Goal: Find specific page/section: Locate a particular part of the current website

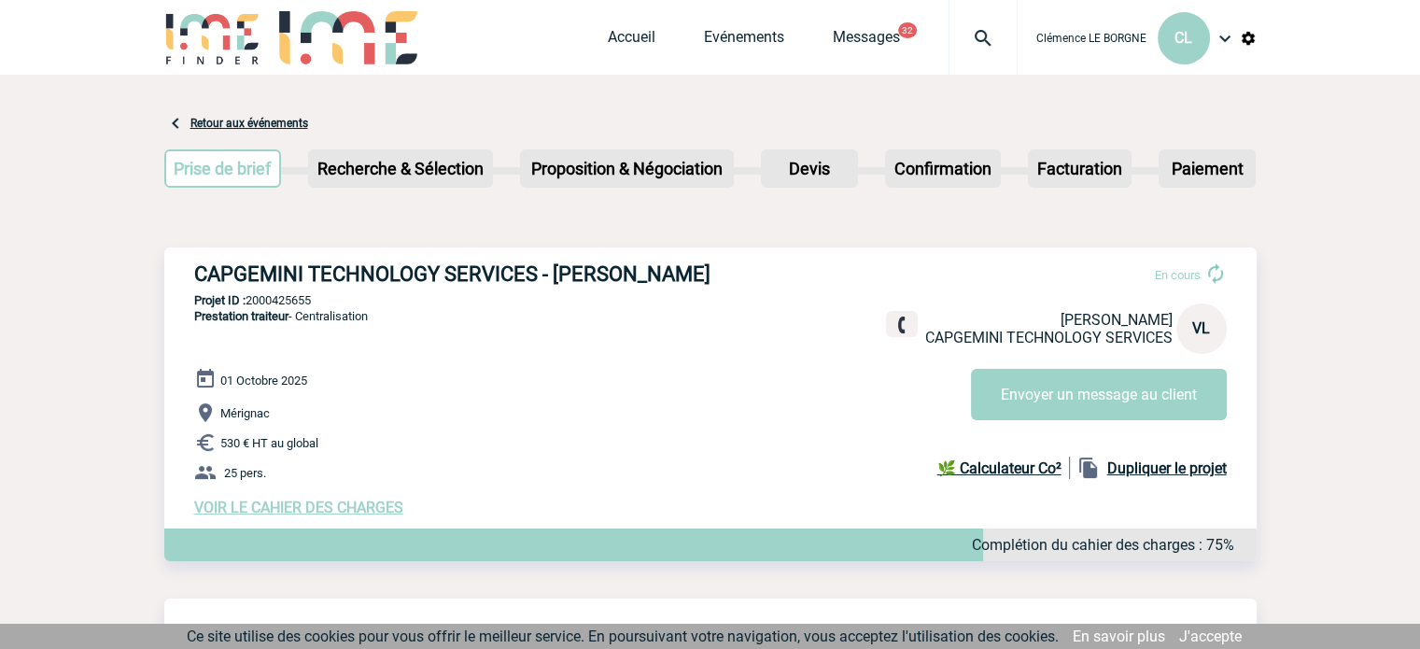
drag, startPoint x: 189, startPoint y: 275, endPoint x: 783, endPoint y: 283, distance: 594.8
click at [783, 283] on div "CAPGEMINI TECHNOLOGY SERVICES - Véronique LEVILLAIN En cours Véronique LEVILLAI…" at bounding box center [710, 389] width 1092 height 284
copy h3 "CAPGEMINI TECHNOLOGY SERVICES - Véronique LEVILLAIN"
drag, startPoint x: 347, startPoint y: 299, endPoint x: 251, endPoint y: 305, distance: 96.4
click at [251, 305] on p "Projet ID : 2000425655" at bounding box center [710, 300] width 1092 height 14
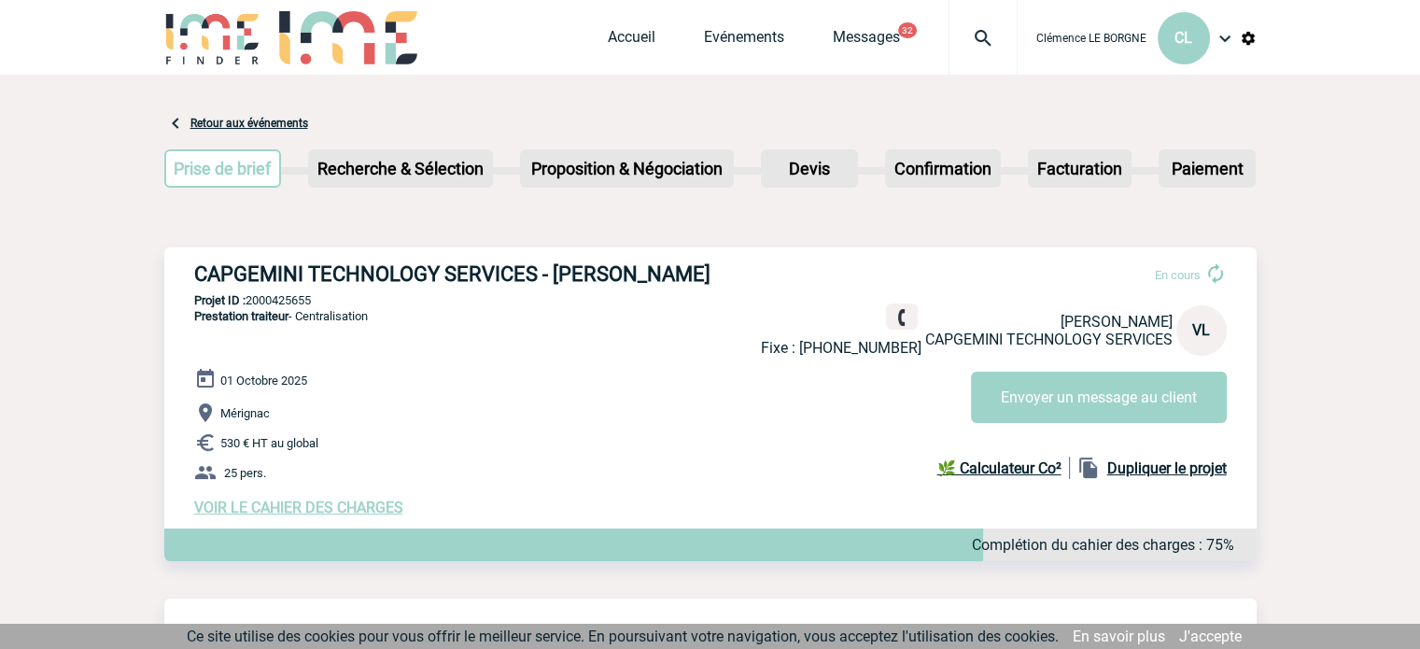
copy p "2000425655"
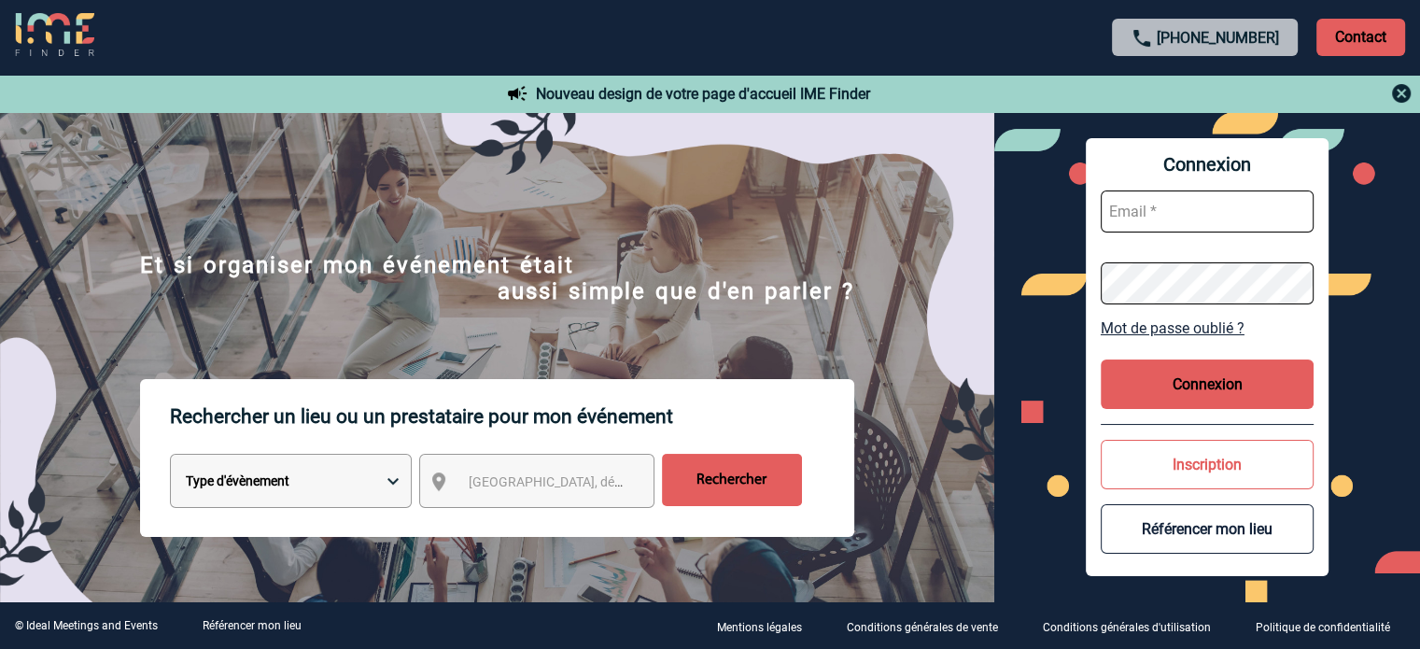
type input "cleborgne@ime-groupe.com"
click at [1176, 369] on button "Connexion" at bounding box center [1207, 383] width 213 height 49
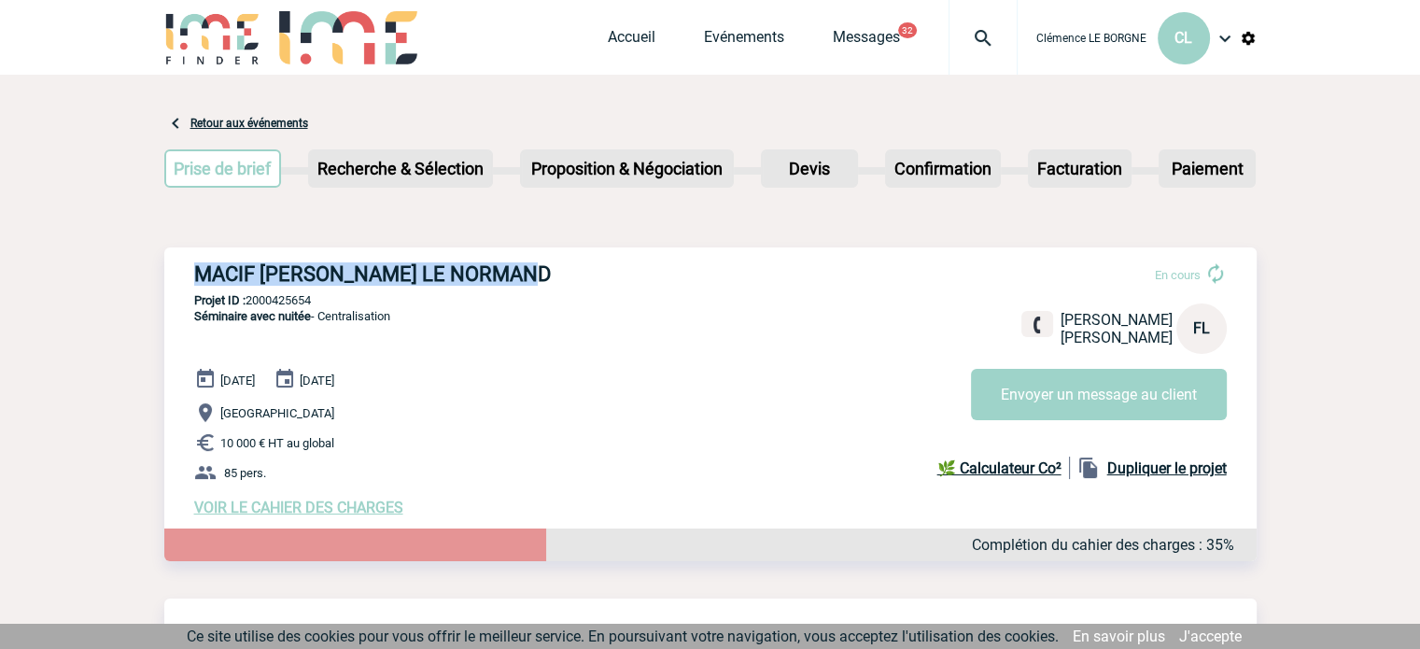
drag, startPoint x: 187, startPoint y: 271, endPoint x: 554, endPoint y: 272, distance: 366.9
click at [554, 272] on div "MACIF [PERSON_NAME] LE NORMAND En cours [PERSON_NAME] LE NORMAND MACIF SAM [GEO…" at bounding box center [710, 389] width 1092 height 284
copy h3 "MACIF [PERSON_NAME] LE NORMAND"
drag, startPoint x: 331, startPoint y: 303, endPoint x: 248, endPoint y: 299, distance: 83.2
click at [248, 299] on p "Projet ID : 2000425654" at bounding box center [710, 300] width 1092 height 14
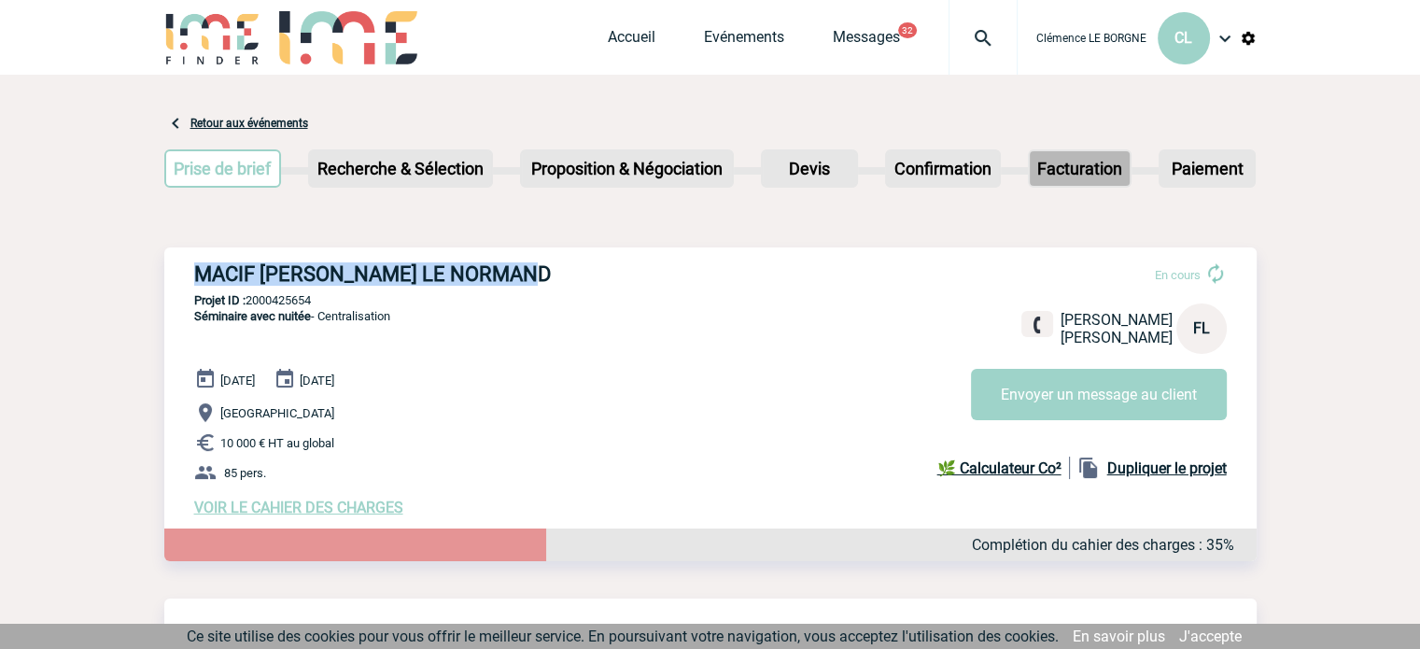
copy p "2000425654"
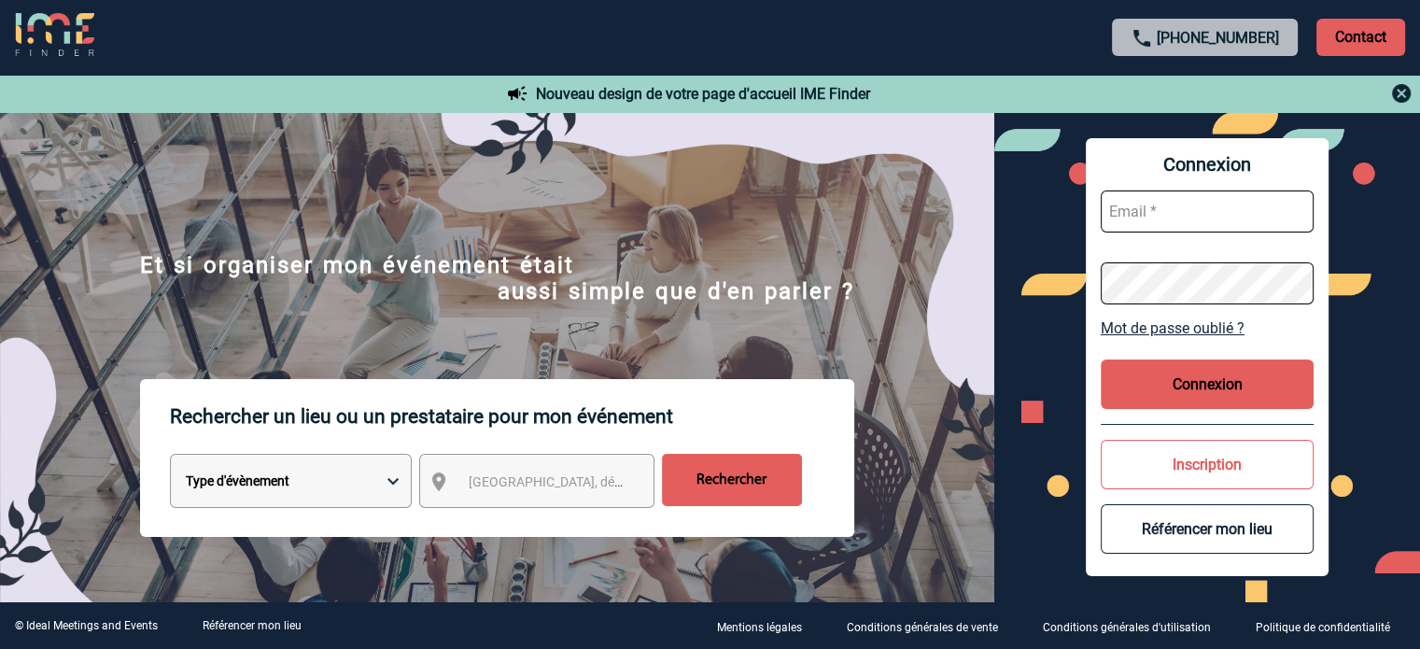
type input "cleborgne@ime-groupe.com"
click at [1162, 399] on button "Connexion" at bounding box center [1207, 383] width 213 height 49
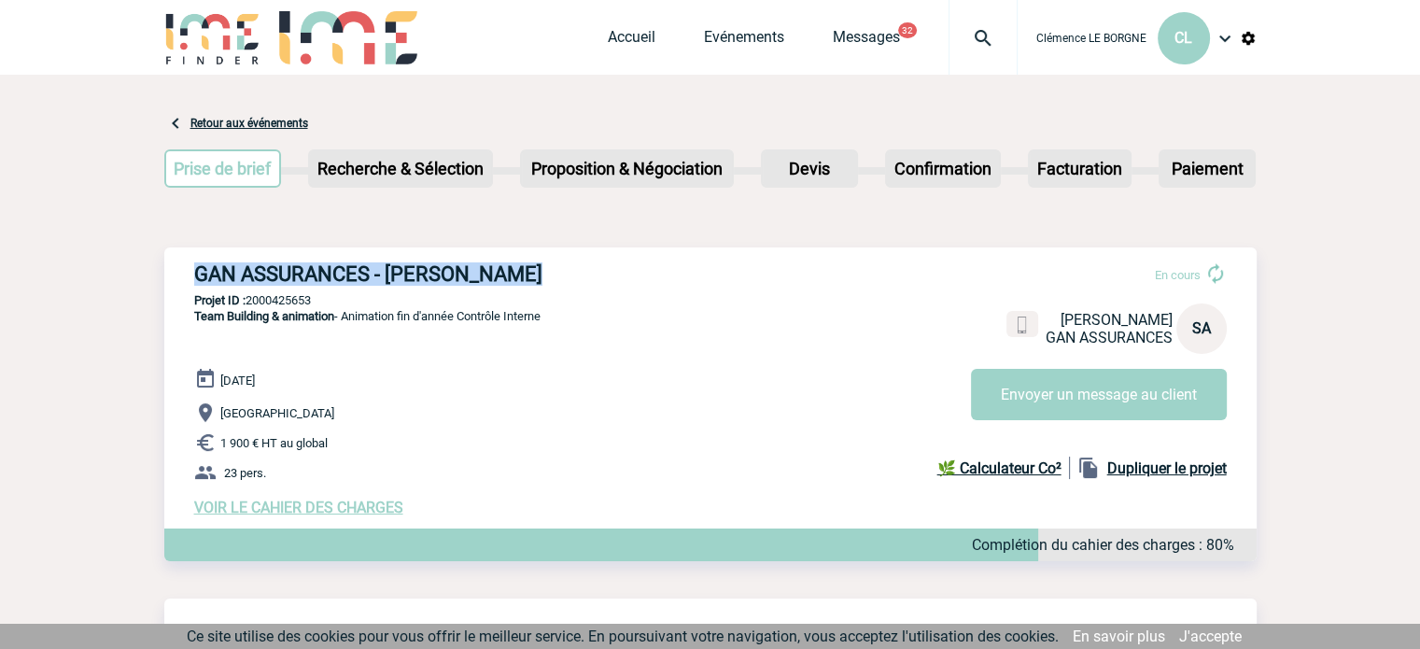
drag, startPoint x: 190, startPoint y: 273, endPoint x: 571, endPoint y: 262, distance: 381.1
click at [571, 262] on div "GAN ASSURANCES - [PERSON_NAME] En cours [PERSON_NAME] GAN ASSURANCES SA Envoyer…" at bounding box center [710, 389] width 1092 height 284
copy h3 "GAN ASSURANCES - [PERSON_NAME]"
drag, startPoint x: 279, startPoint y: 303, endPoint x: 247, endPoint y: 309, distance: 32.4
click at [247, 309] on div "GAN ASSURANCES - [PERSON_NAME] En cours [PERSON_NAME] GAN ASSURANCES SA Envoyer…" at bounding box center [710, 389] width 1092 height 284
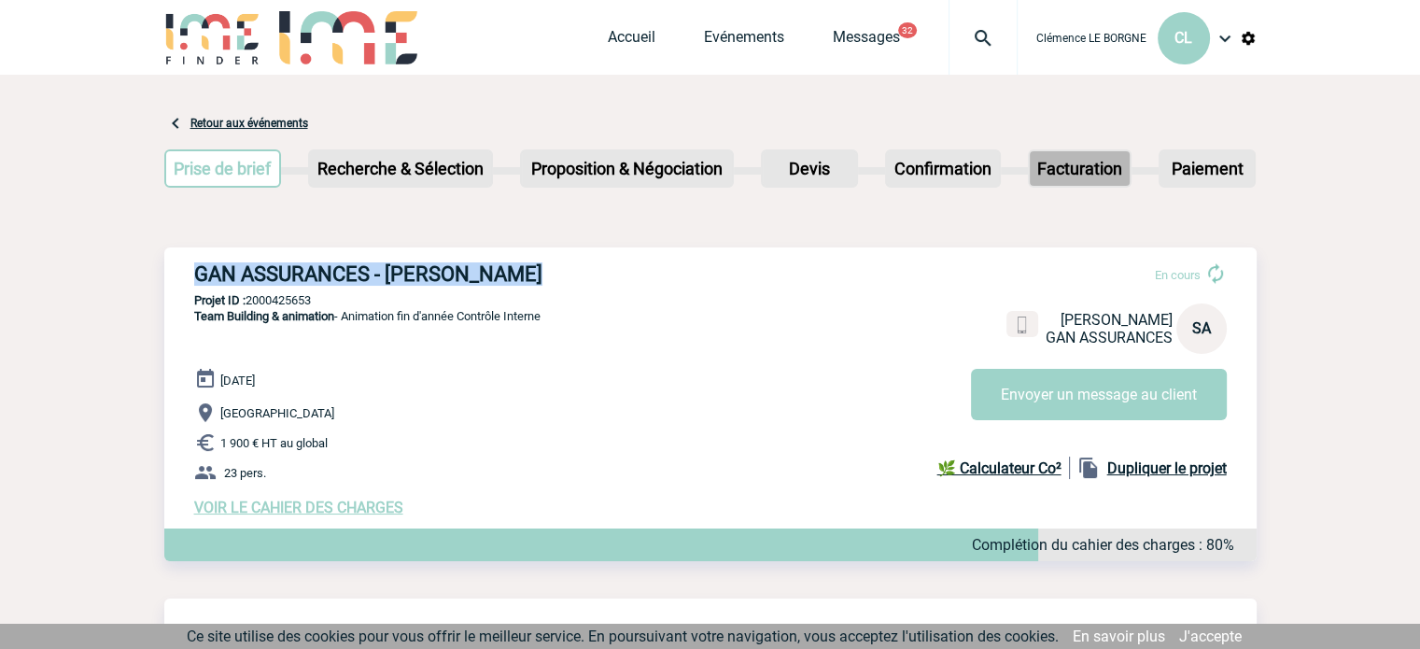
copy p "2000425653"
